Goal: Transaction & Acquisition: Subscribe to service/newsletter

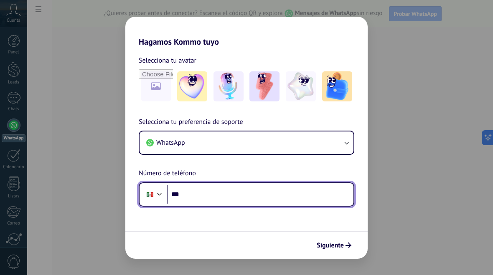
click at [199, 193] on input "***" at bounding box center [260, 194] width 186 height 19
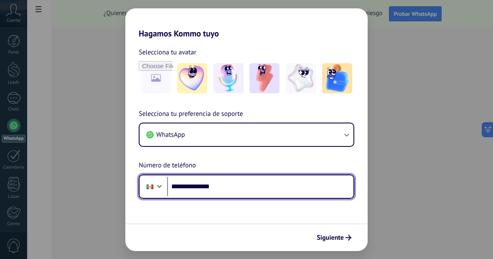
type input "**********"
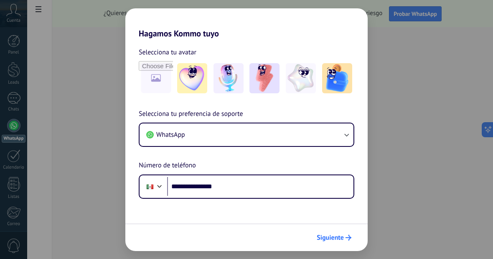
click at [323, 242] on button "Siguiente" at bounding box center [334, 237] width 42 height 14
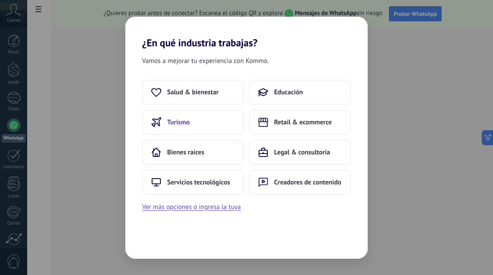
click at [165, 124] on button "Turismo" at bounding box center [193, 122] width 102 height 25
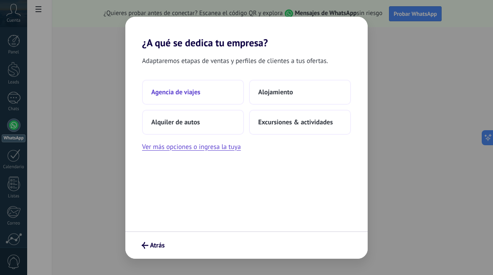
click at [160, 93] on span "Agencia de viajes" at bounding box center [175, 92] width 49 height 8
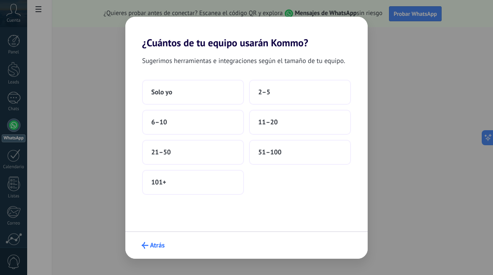
click at [149, 242] on button "Atrás" at bounding box center [153, 246] width 31 height 14
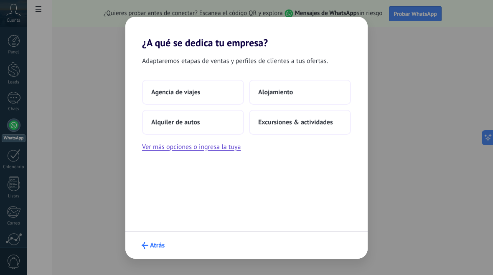
click at [153, 252] on button "Atrás" at bounding box center [153, 246] width 31 height 14
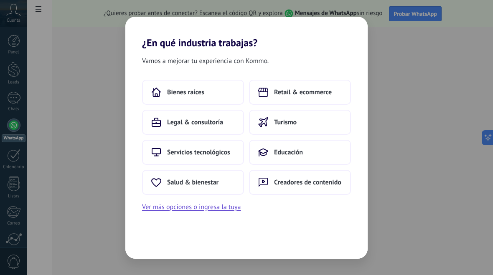
click at [152, 247] on div "Vamos a mejorar tu experiencia con Kommo. Bienes raíces Retail & ecommerce Lega…" at bounding box center [246, 154] width 242 height 210
click at [84, 85] on div "¿En qué industria trabajas? Vamos a mejorar tu experiencia con Kommo. Bienes ra…" at bounding box center [246, 137] width 493 height 275
click at [64, 113] on div "¿En qué industria trabajas? Vamos a mejorar tu experiencia con Kommo. Bienes ra…" at bounding box center [246, 137] width 493 height 275
click at [266, 118] on use at bounding box center [263, 122] width 9 height 9
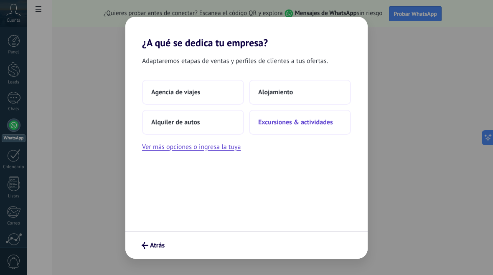
click at [265, 123] on span "Excursiones & actividades" at bounding box center [295, 122] width 75 height 8
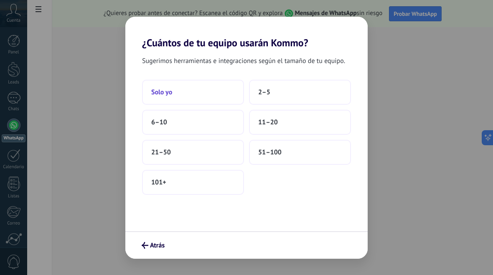
click at [158, 97] on span "Solo yo" at bounding box center [161, 92] width 21 height 8
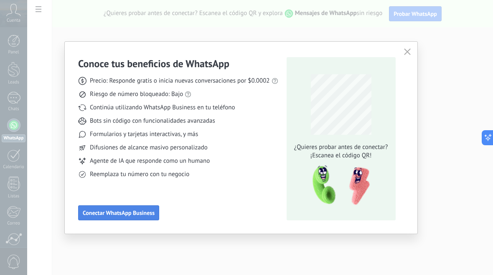
click at [98, 211] on span "Conectar WhatsApp Business" at bounding box center [119, 213] width 72 height 6
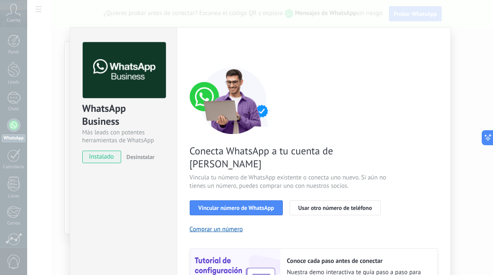
click at [52, 192] on div "WhatsApp Business Más leads con potentes herramientas de WhatsApp instalado Des…" at bounding box center [260, 137] width 466 height 275
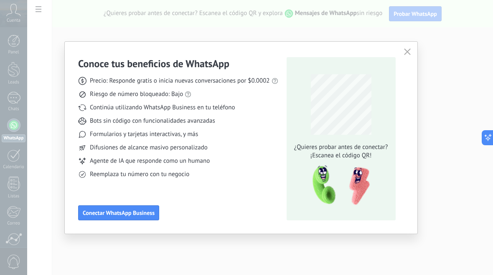
click at [407, 53] on div "Conoce tus beneficios de WhatsApp Precio: Responde gratis o inicia nuevas conve…" at bounding box center [241, 138] width 353 height 192
click at [413, 56] on button "button" at bounding box center [407, 52] width 11 height 12
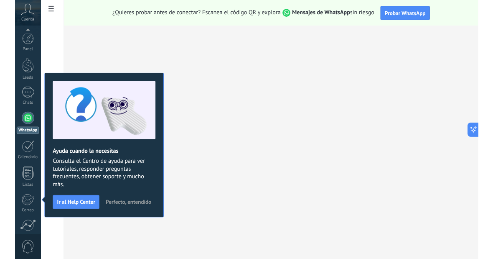
scroll to position [72, 0]
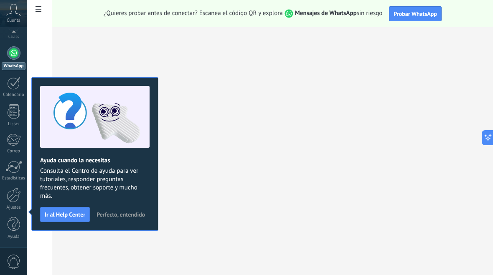
click at [21, 54] on link "WhatsApp" at bounding box center [13, 58] width 27 height 24
click at [14, 47] on div at bounding box center [13, 52] width 13 height 13
click at [13, 69] on div "WhatsApp" at bounding box center [14, 66] width 24 height 8
click at [13, 58] on div at bounding box center [13, 52] width 13 height 13
click at [63, 219] on button "Ir al Help Center" at bounding box center [65, 214] width 50 height 15
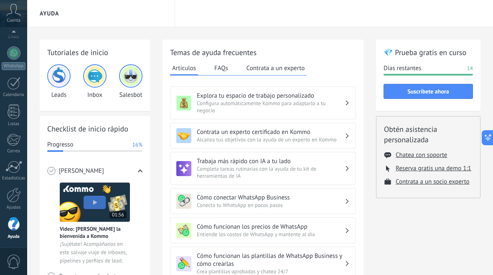
click at [16, 52] on div at bounding box center [13, 52] width 13 height 13
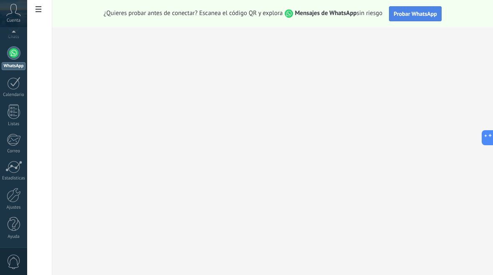
click at [414, 9] on button "Probar WhatsApp" at bounding box center [415, 13] width 53 height 15
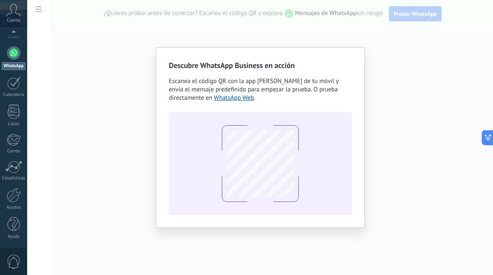
click at [64, 195] on div "Descubre WhatsApp Business en acción Escanea el código QR con la app [PERSON_NA…" at bounding box center [260, 137] width 466 height 275
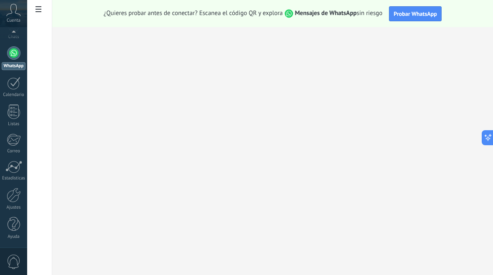
click at [10, 18] on div "Cuenta" at bounding box center [13, 13] width 27 height 27
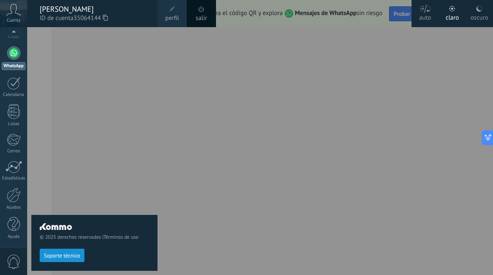
click at [72, 90] on div "© 2025 derechos reservados | Términos de uso Soporte técnico" at bounding box center [94, 151] width 126 height 248
click at [67, 176] on div "© 2025 derechos reservados | Términos de uso Soporte técnico" at bounding box center [94, 151] width 126 height 248
click at [54, 257] on span "Soporte técnico" at bounding box center [62, 256] width 36 height 6
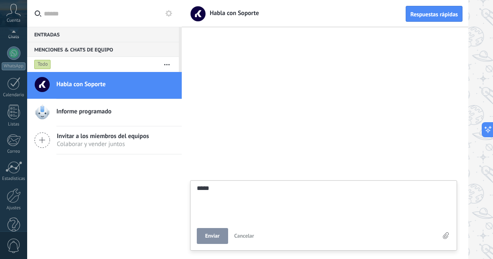
scroll to position [8, 0]
type textarea "**********"
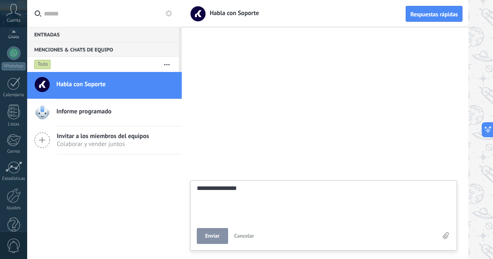
type textarea "**********"
click at [12, 84] on div at bounding box center [13, 83] width 13 height 13
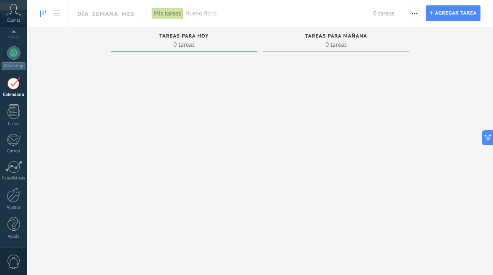
click at [22, 102] on div "Panel Leads Chats WhatsApp Clientes" at bounding box center [13, 105] width 27 height 286
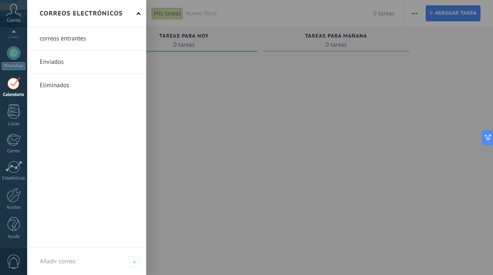
click at [167, 216] on div at bounding box center [273, 137] width 493 height 275
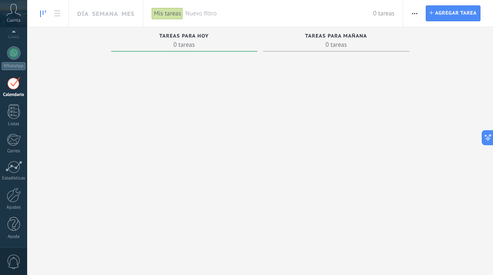
click at [11, 169] on div at bounding box center [13, 167] width 17 height 13
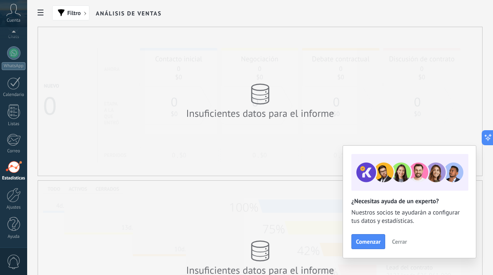
click at [18, 268] on span "0" at bounding box center [14, 262] width 14 height 15
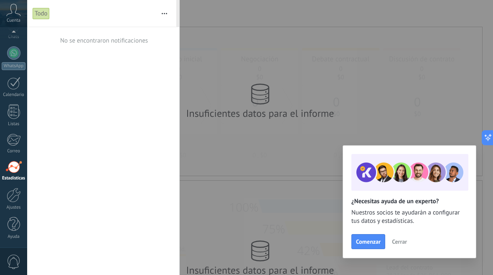
click at [229, 193] on div at bounding box center [246, 137] width 493 height 275
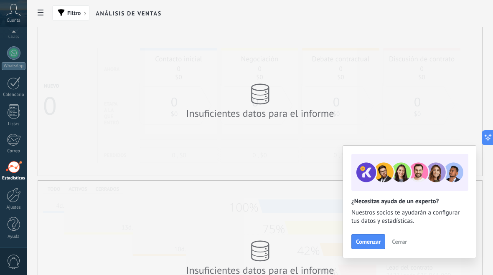
click at [10, 199] on div at bounding box center [14, 195] width 14 height 15
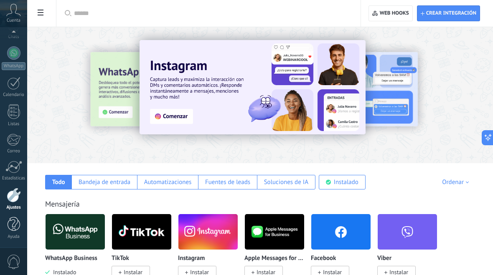
click at [10, 221] on div at bounding box center [14, 224] width 13 height 15
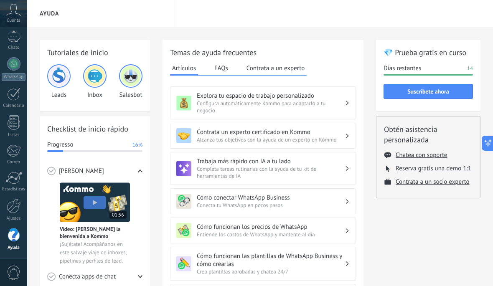
type textarea "**********"
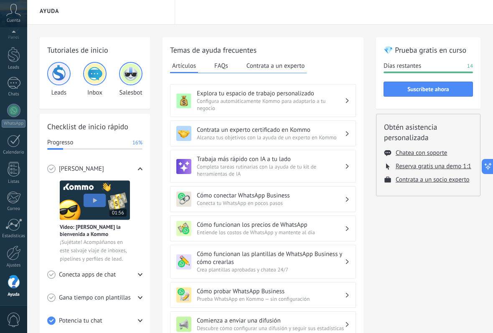
scroll to position [8, 0]
click at [11, 275] on div at bounding box center [14, 282] width 13 height 15
